Goal: Find specific page/section: Find specific page/section

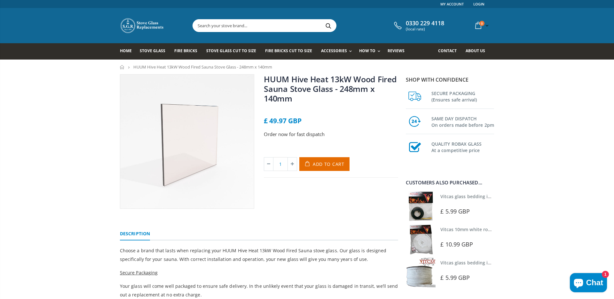
click at [151, 30] on img at bounding box center [142, 26] width 45 height 16
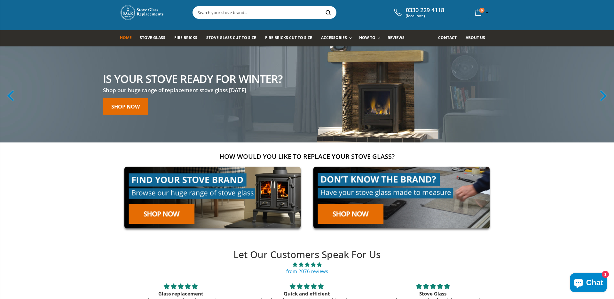
scroll to position [15, 0]
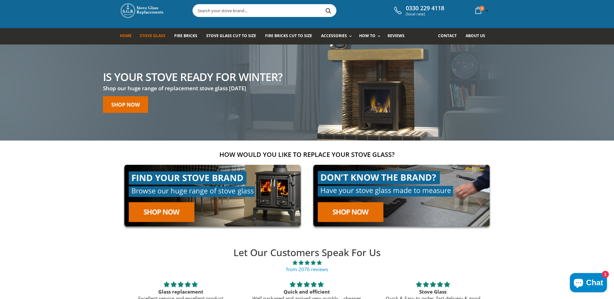
click at [152, 41] on link "Stove Glass" at bounding box center [155, 36] width 30 height 16
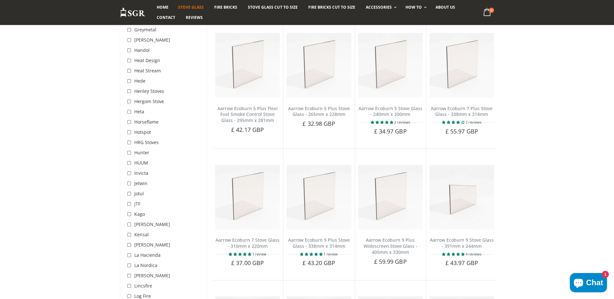
scroll to position [1069, 0]
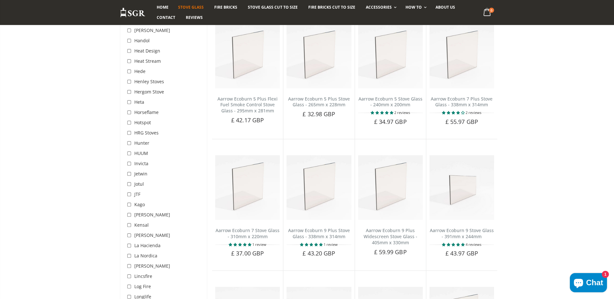
click at [140, 109] on span "Horseflame" at bounding box center [146, 112] width 24 height 6
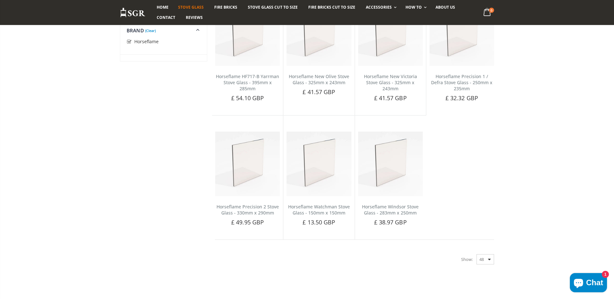
scroll to position [1069, 0]
